Goal: Task Accomplishment & Management: Use online tool/utility

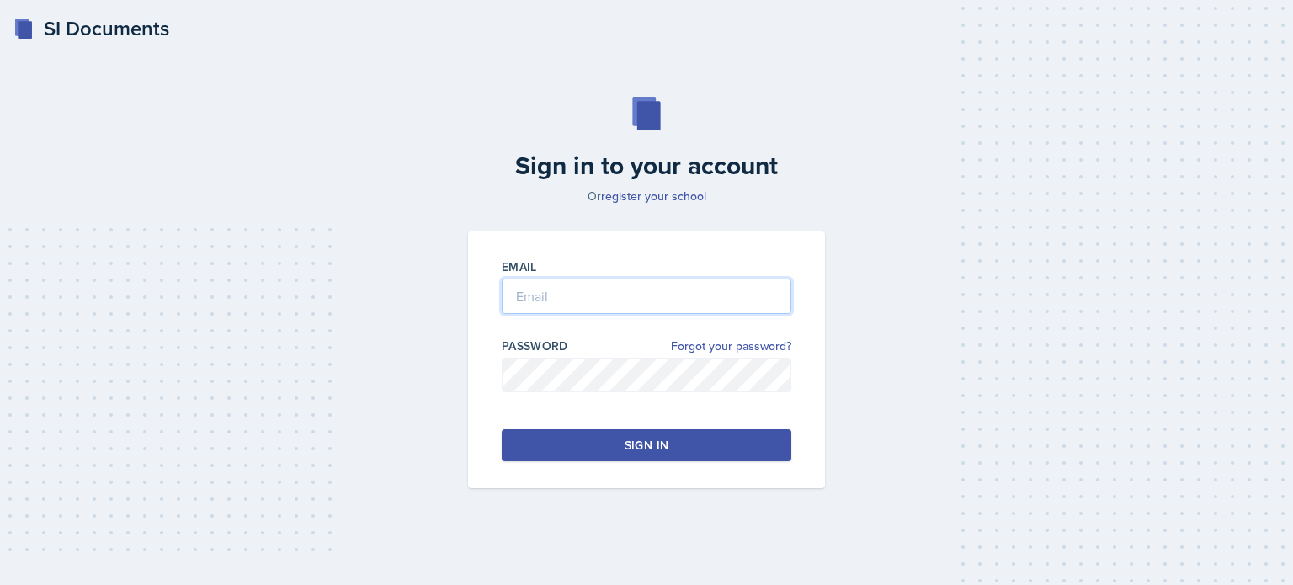
click at [542, 289] on input "email" at bounding box center [647, 296] width 290 height 35
type input "s"
type input "[EMAIL_ADDRESS][DOMAIN_NAME]"
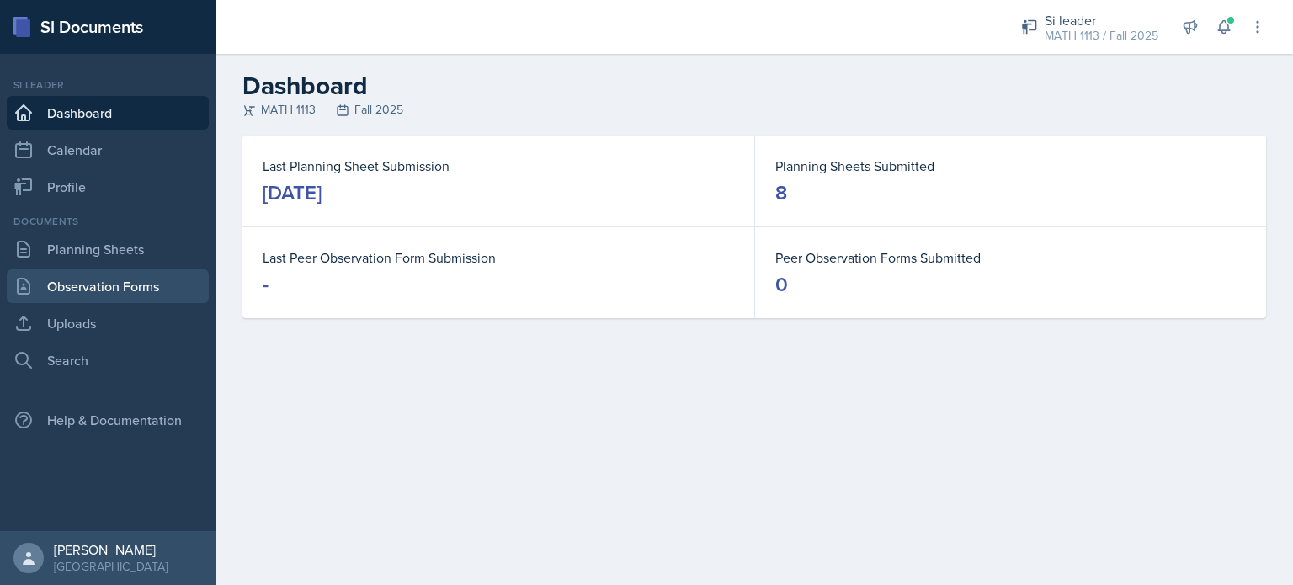
click at [59, 279] on link "Observation Forms" at bounding box center [108, 286] width 202 height 34
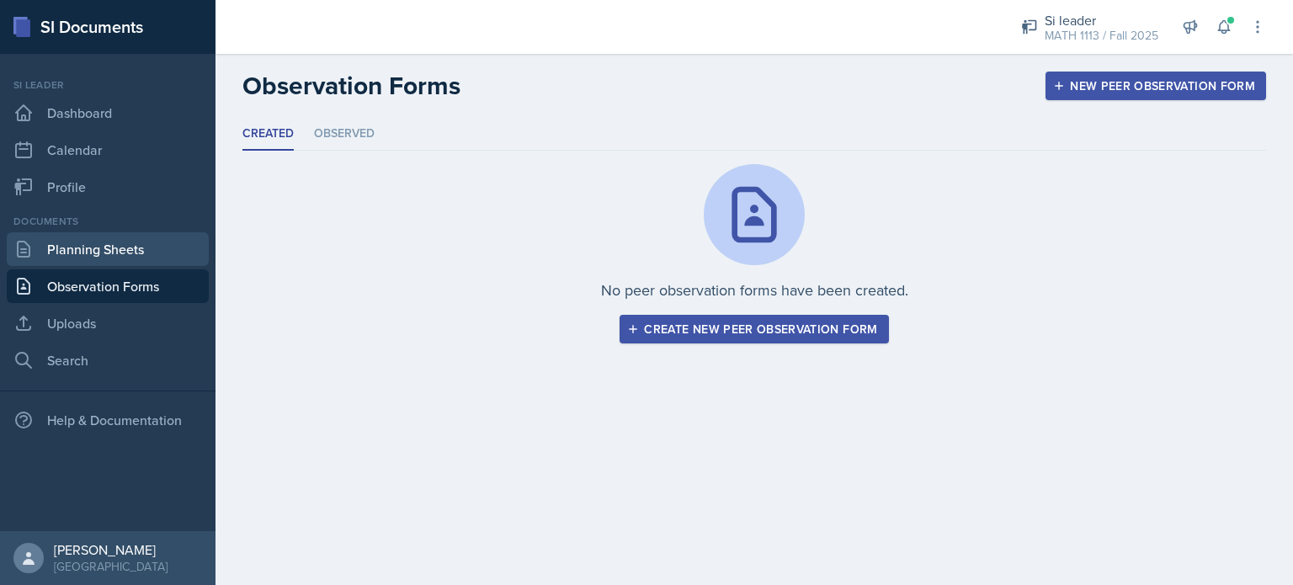
drag, startPoint x: 59, startPoint y: 279, endPoint x: 56, endPoint y: 253, distance: 25.5
click at [56, 253] on div "Documents Planning Sheets Observation Forms Uploads Search" at bounding box center [108, 295] width 202 height 163
click at [128, 249] on link "Planning Sheets" at bounding box center [108, 249] width 202 height 34
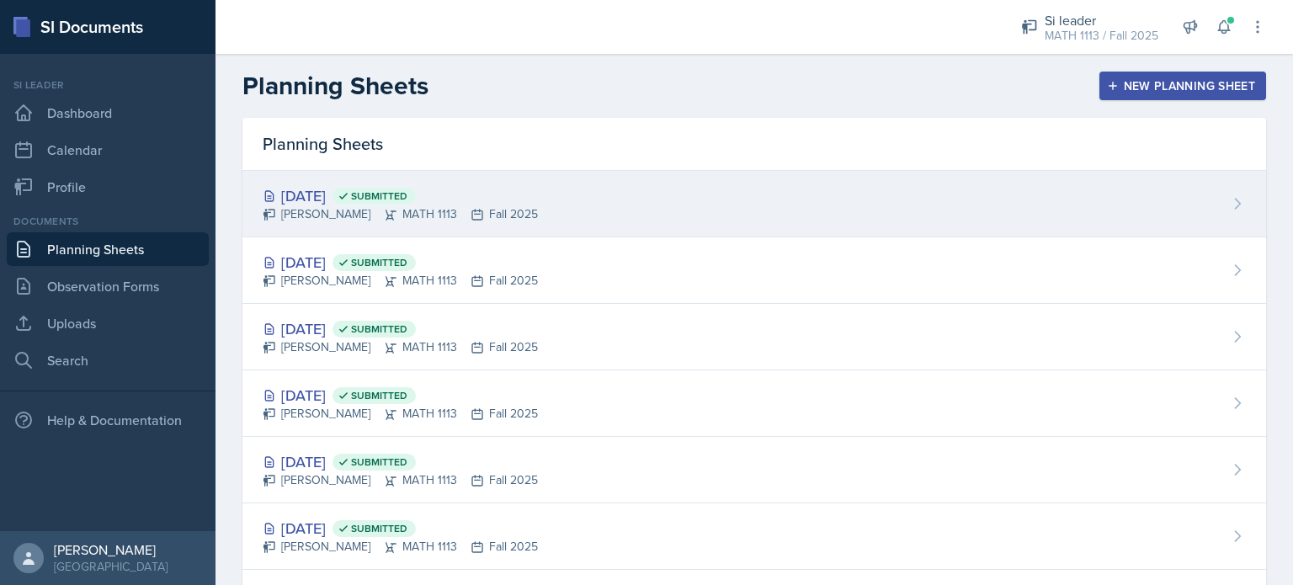
click at [310, 204] on div "[DATE] Submitted" at bounding box center [400, 195] width 275 height 23
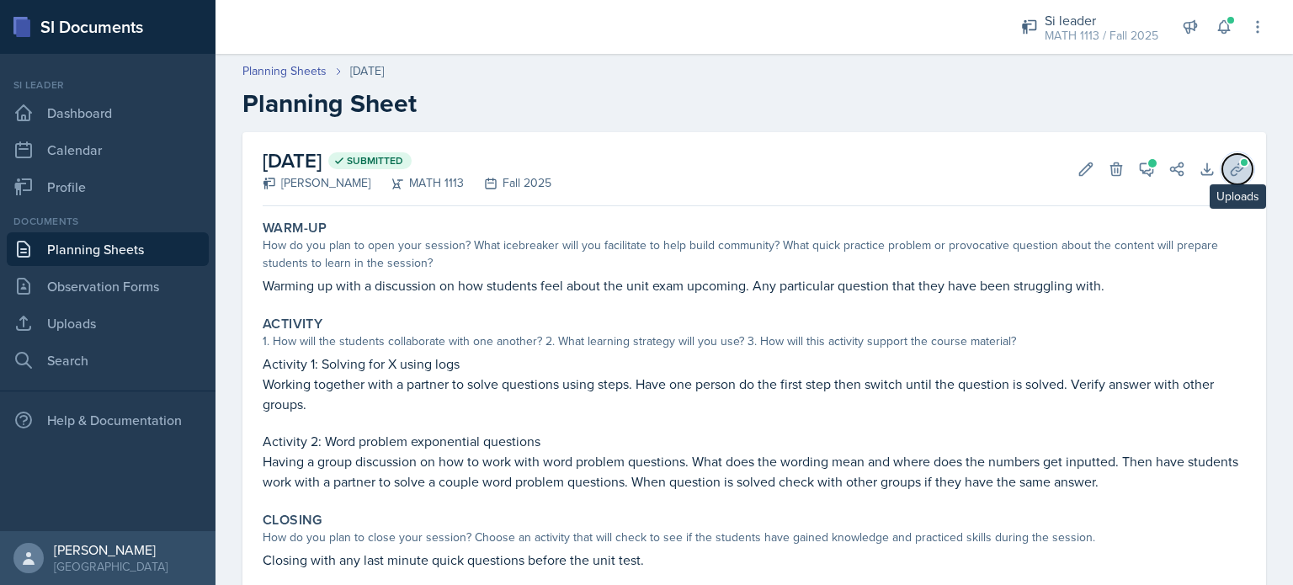
click at [1229, 161] on icon at bounding box center [1237, 169] width 17 height 17
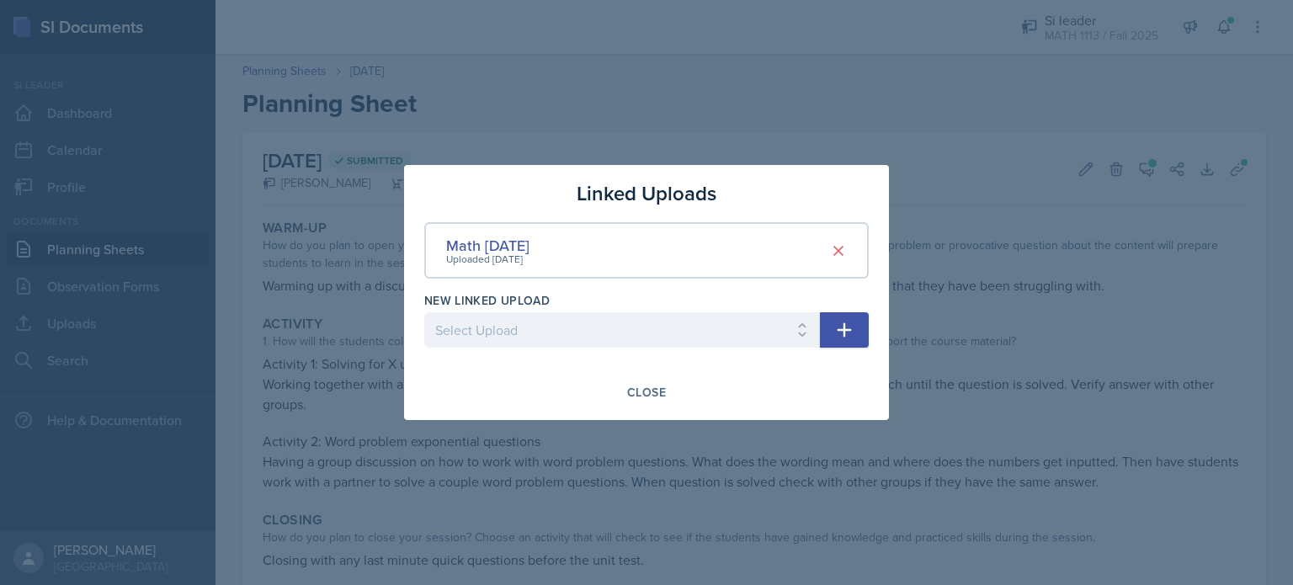
click at [488, 252] on div "Uploaded [DATE]" at bounding box center [487, 259] width 83 height 15
click at [472, 230] on div "Math [DATE] Uploaded [DATE]" at bounding box center [646, 250] width 445 height 56
click at [472, 240] on div "Math [DATE]" at bounding box center [487, 245] width 83 height 23
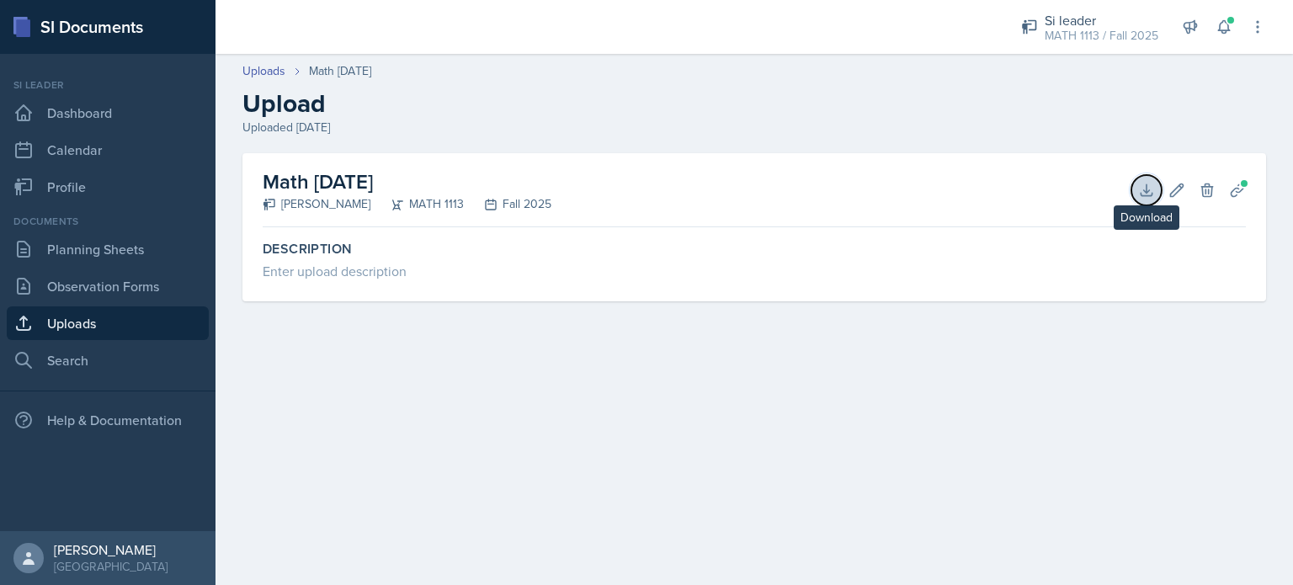
click at [1146, 194] on icon at bounding box center [1146, 189] width 11 height 11
